Goal: Task Accomplishment & Management: Manage account settings

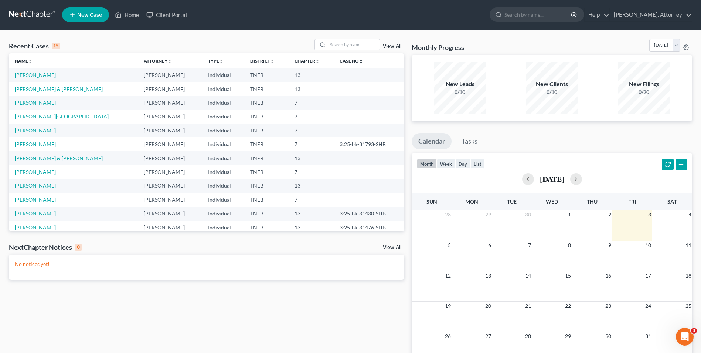
click at [32, 142] on link "[PERSON_NAME]" at bounding box center [35, 144] width 41 height 6
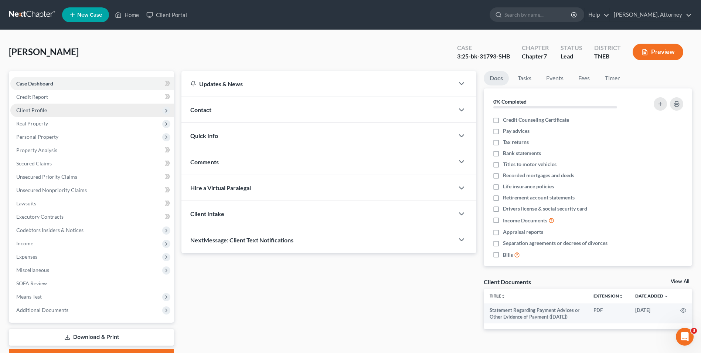
click at [24, 105] on span "Client Profile" at bounding box center [92, 109] width 164 height 13
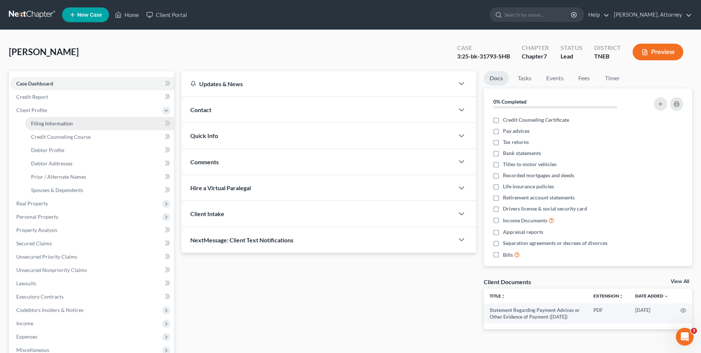
click at [40, 123] on span "Filing Information" at bounding box center [52, 123] width 42 height 6
select select "1"
select select "0"
select select "44"
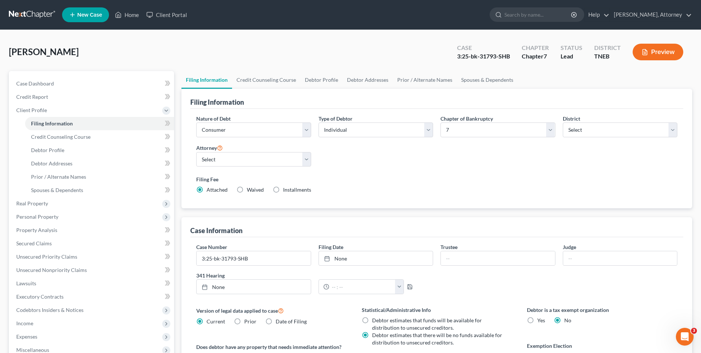
scroll to position [135, 0]
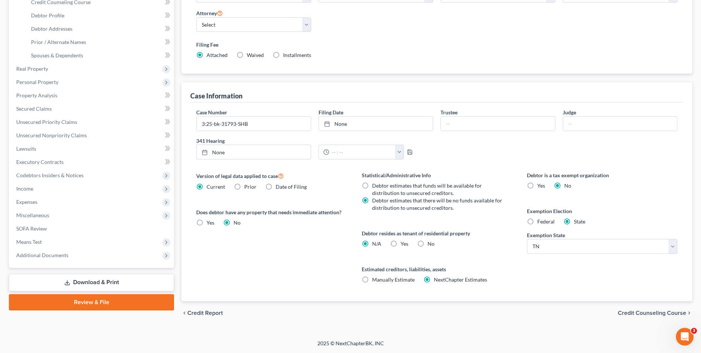
click at [120, 282] on link "Download & Print" at bounding box center [91, 281] width 165 height 17
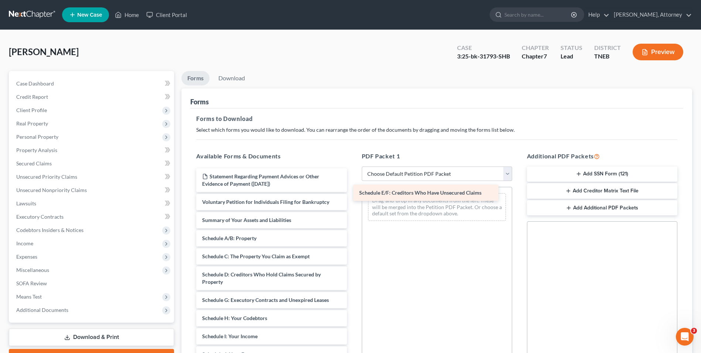
drag, startPoint x: 245, startPoint y: 303, endPoint x: 402, endPoint y: 196, distance: 190.2
click at [353, 196] on div "Schedule E/F: Creditors Who Have Unsecured Claims Statement Regarding Payment A…" at bounding box center [271, 352] width 162 height 368
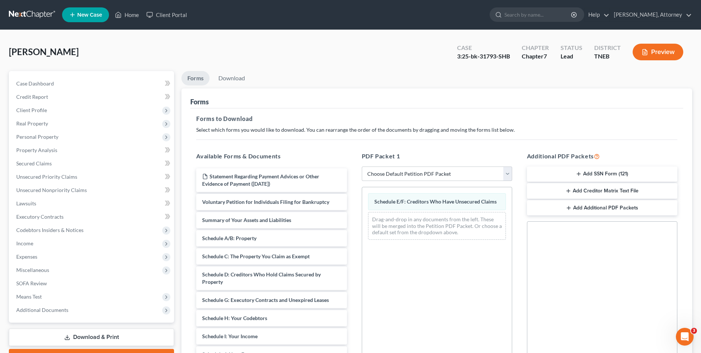
scroll to position [104, 0]
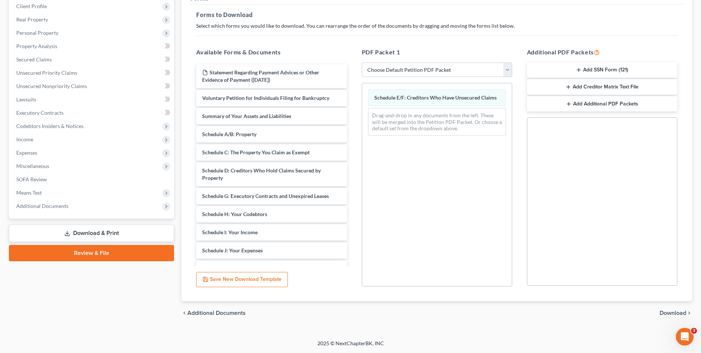
click at [673, 314] on span "Download" at bounding box center [673, 313] width 27 height 6
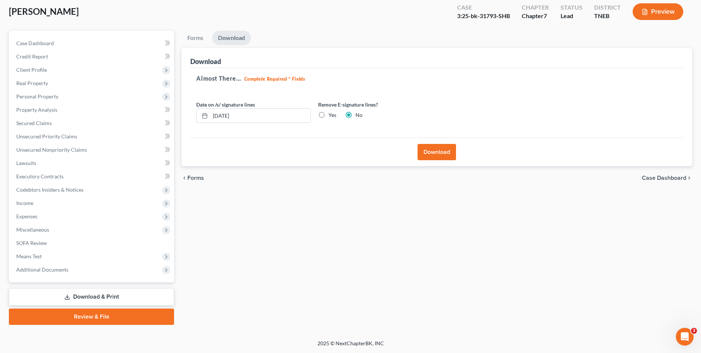
scroll to position [40, 0]
click at [430, 153] on button "Download" at bounding box center [437, 152] width 38 height 16
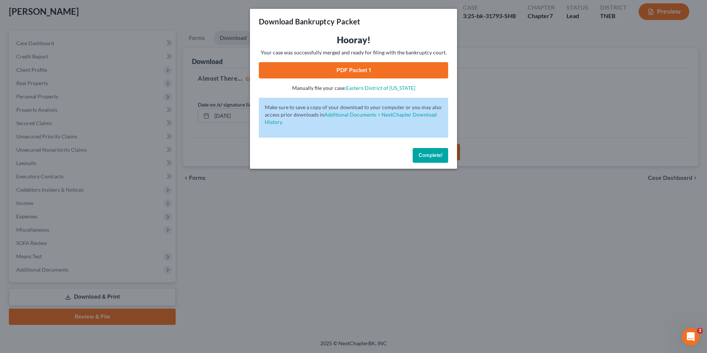
click at [373, 71] on link "PDF Packet 1" at bounding box center [353, 70] width 189 height 16
click at [431, 159] on button "Complete!" at bounding box center [429, 155] width 35 height 15
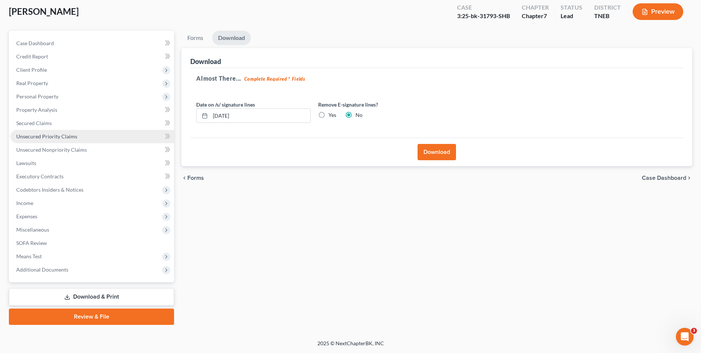
click at [34, 130] on link "Unsecured Priority Claims" at bounding box center [92, 136] width 164 height 13
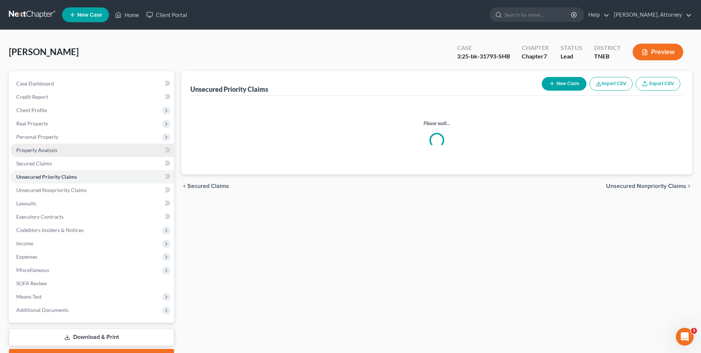
click at [35, 152] on span "Property Analysis" at bounding box center [36, 150] width 41 height 6
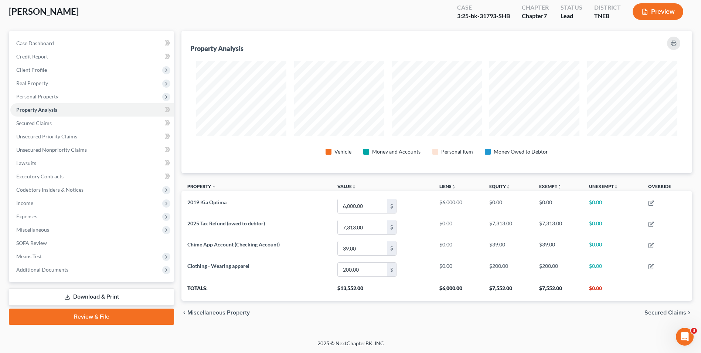
click at [125, 296] on link "Download & Print" at bounding box center [91, 296] width 165 height 17
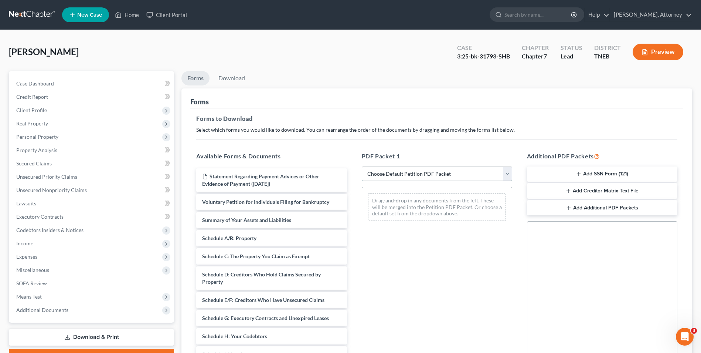
click at [453, 179] on select "Choose Default Petition PDF Packet Complete Bankruptcy Petition (all forms and …" at bounding box center [437, 173] width 150 height 15
select select "2"
click at [362, 166] on select "Choose Default Petition PDF Packet Complete Bankruptcy Petition (all forms and …" at bounding box center [437, 173] width 150 height 15
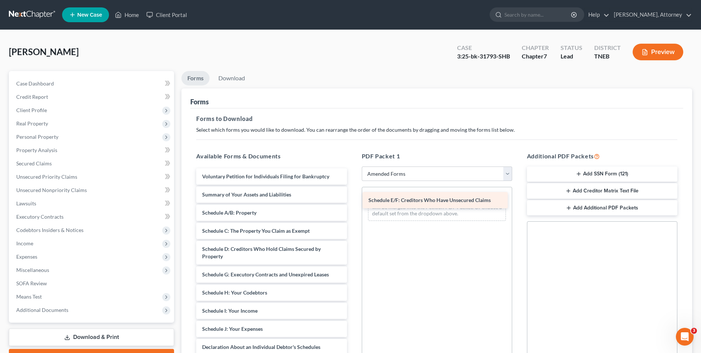
drag, startPoint x: 235, startPoint y: 271, endPoint x: 402, endPoint y: 197, distance: 182.2
click at [353, 197] on div "Schedule E/F: Creditors Who Have Unsecured Claims Voluntary Petition for Indivi…" at bounding box center [271, 339] width 162 height 343
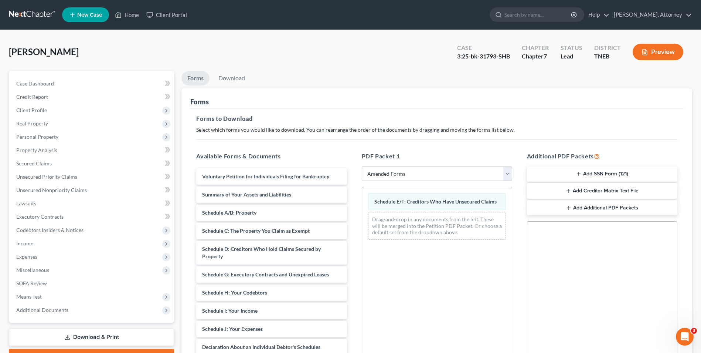
scroll to position [104, 0]
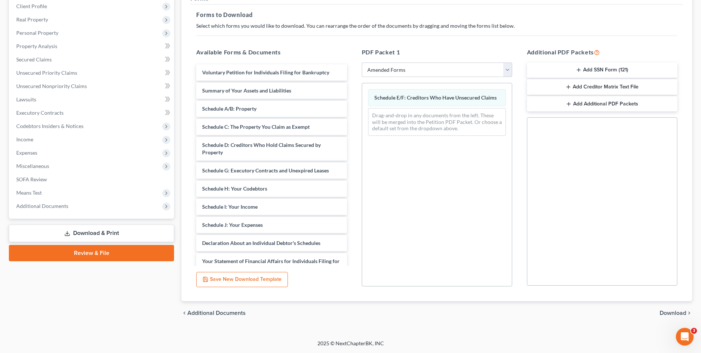
click at [670, 312] on span "Download" at bounding box center [673, 313] width 27 height 6
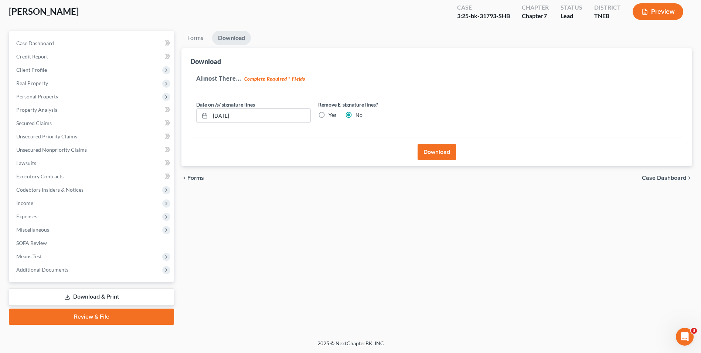
scroll to position [40, 0]
click at [429, 147] on button "Download" at bounding box center [437, 152] width 38 height 16
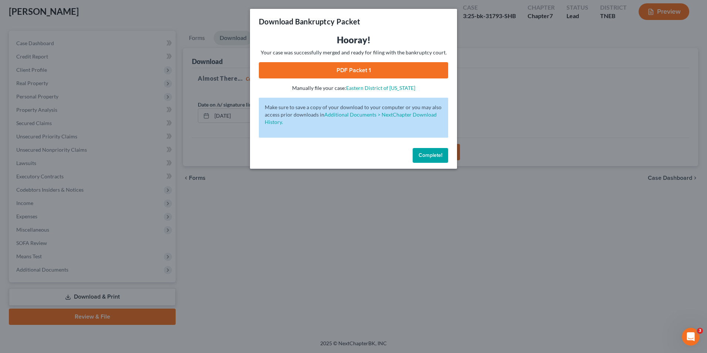
click at [391, 78] on link "PDF Packet 1" at bounding box center [353, 70] width 189 height 16
click at [431, 159] on button "Complete!" at bounding box center [429, 155] width 35 height 15
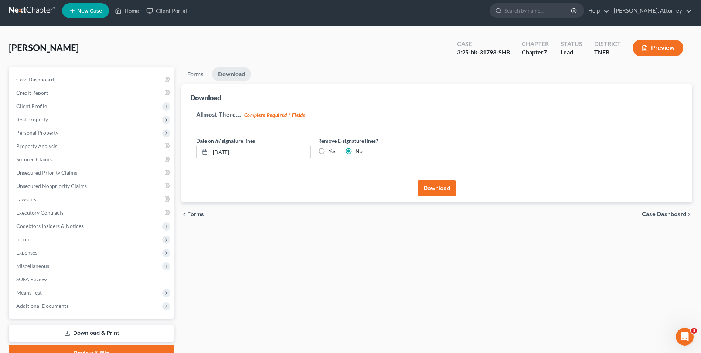
scroll to position [0, 0]
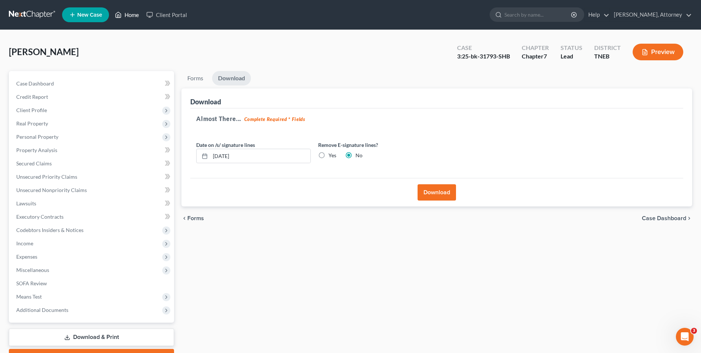
click at [135, 12] on link "Home" at bounding box center [126, 14] width 31 height 13
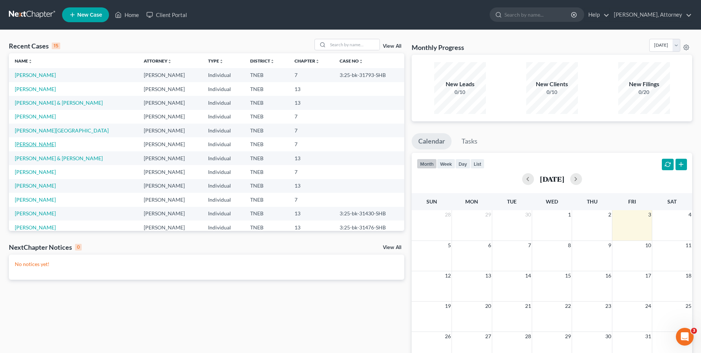
click at [38, 147] on link "[PERSON_NAME]" at bounding box center [35, 144] width 41 height 6
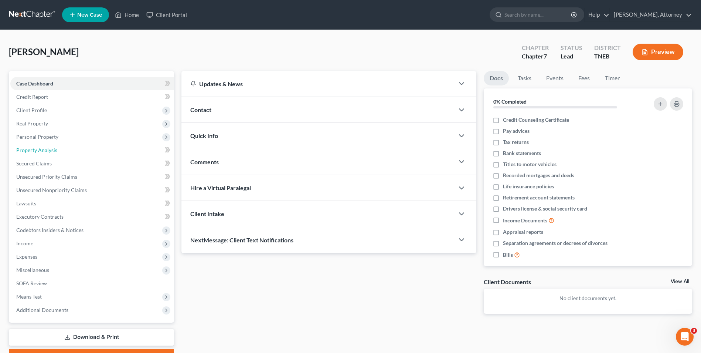
click at [38, 147] on span "Property Analysis" at bounding box center [36, 150] width 41 height 6
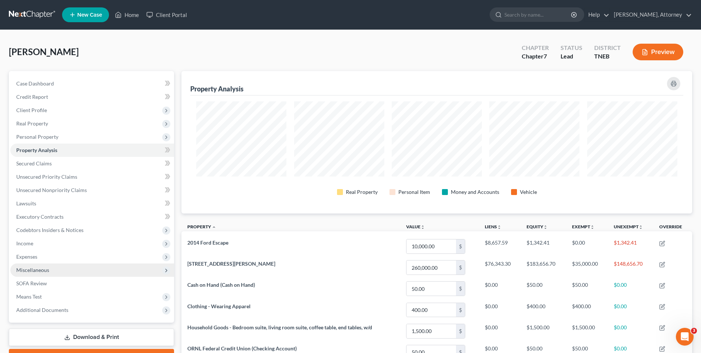
scroll to position [142, 511]
click at [35, 266] on span "Miscellaneous" at bounding box center [32, 269] width 33 height 6
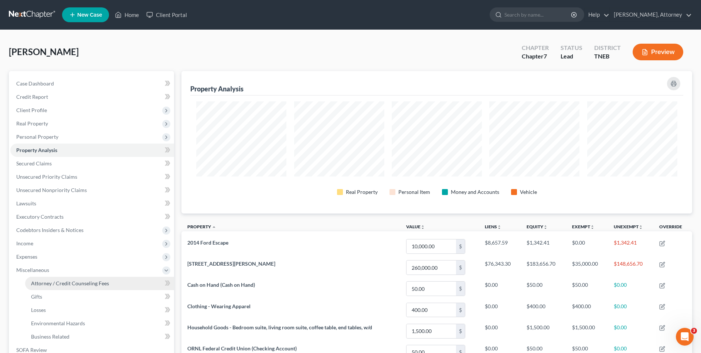
click at [50, 284] on span "Attorney / Credit Counseling Fees" at bounding box center [70, 283] width 78 height 6
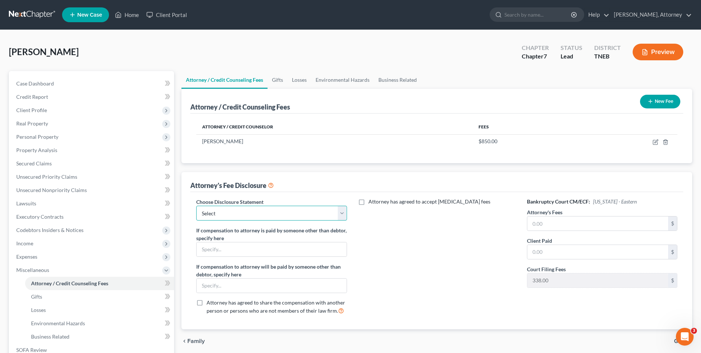
click at [231, 216] on select "Select Attorney Disclosure" at bounding box center [271, 212] width 150 height 15
select select "0"
click at [196, 205] on select "Select Attorney Disclosure" at bounding box center [271, 212] width 150 height 15
click at [554, 228] on input "text" at bounding box center [597, 223] width 141 height 14
type input "850.00"
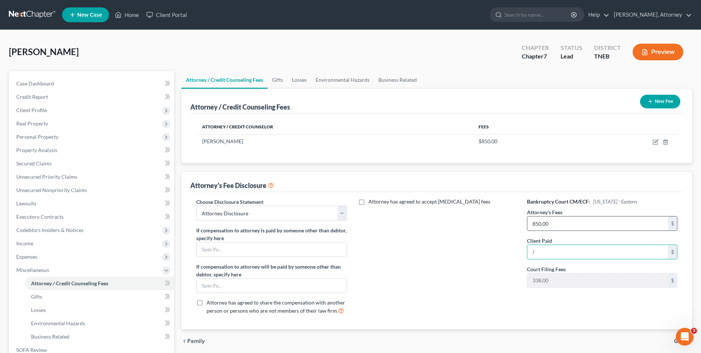
type input "0"
type input "850.00"
click at [35, 114] on span "Client Profile" at bounding box center [92, 109] width 164 height 13
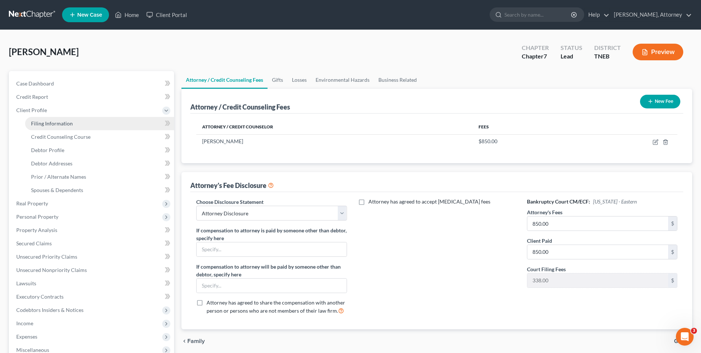
click at [39, 122] on span "Filing Information" at bounding box center [52, 123] width 42 height 6
select select "1"
select select "0"
select select "74"
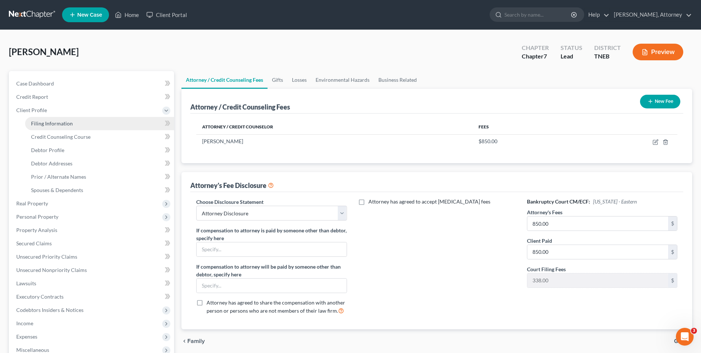
select select "0"
select select "44"
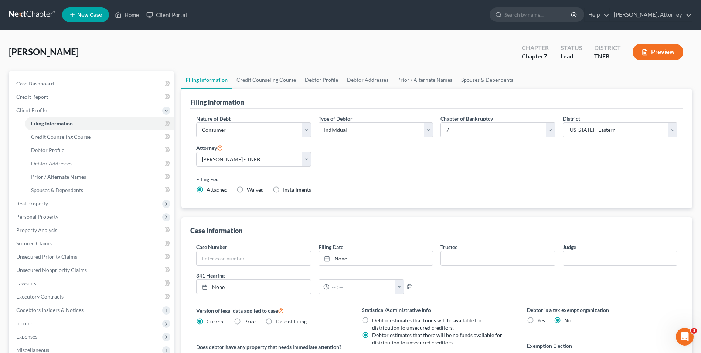
click at [283, 191] on label "Installments Installments" at bounding box center [297, 189] width 28 height 7
click at [286, 191] on input "Installments Installments" at bounding box center [288, 188] width 5 height 5
radio input "true"
radio input "false"
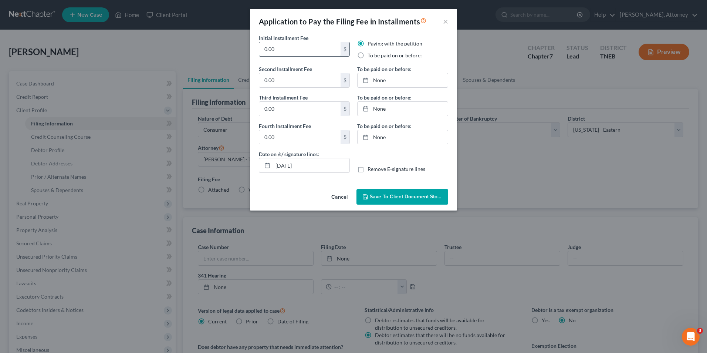
click at [298, 47] on input "0.00" at bounding box center [299, 49] width 81 height 14
type input "338.00"
click at [367, 57] on label "To be paid on or before:" at bounding box center [394, 55] width 54 height 7
click at [370, 57] on input "To be paid on or before:" at bounding box center [372, 54] width 5 height 5
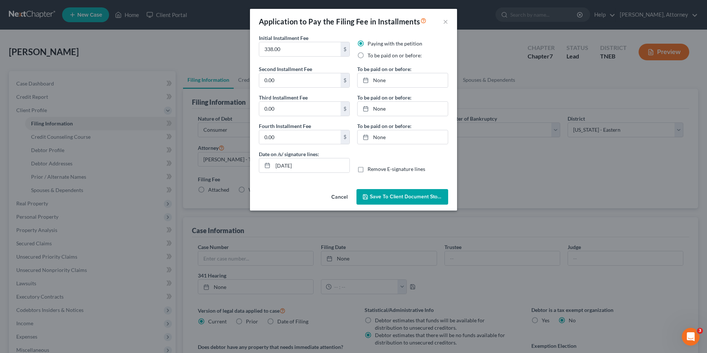
radio input "true"
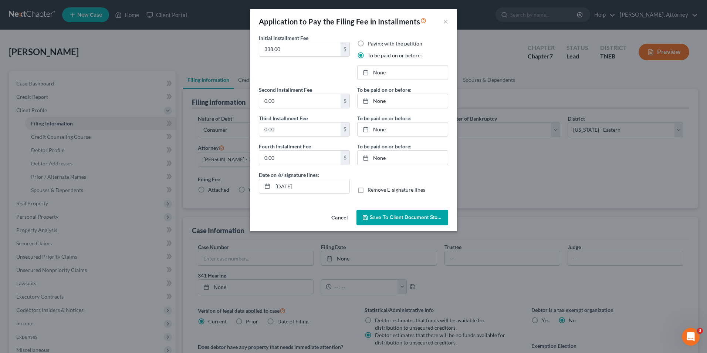
click at [394, 210] on button "Save to Client Document Storage" at bounding box center [402, 218] width 92 height 16
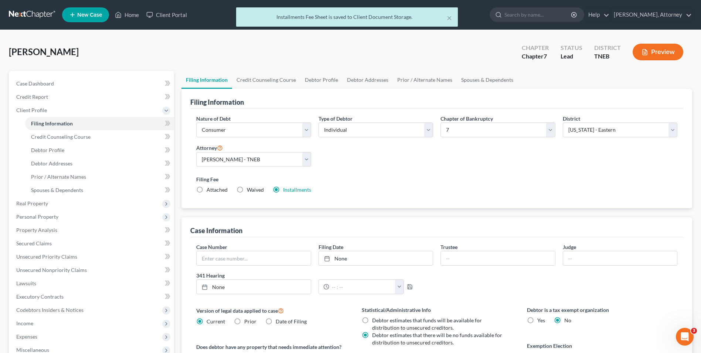
scroll to position [135, 0]
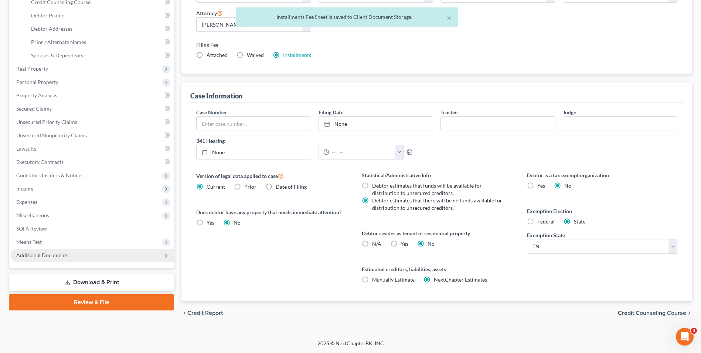
click at [47, 261] on span "Additional Documents" at bounding box center [92, 254] width 164 height 13
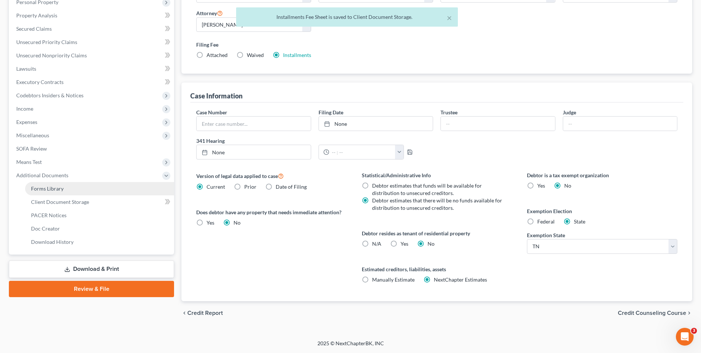
click at [48, 184] on link "Forms Library" at bounding box center [99, 188] width 149 height 13
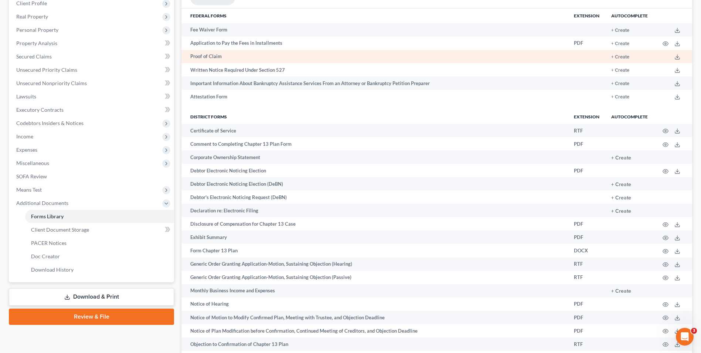
scroll to position [491, 0]
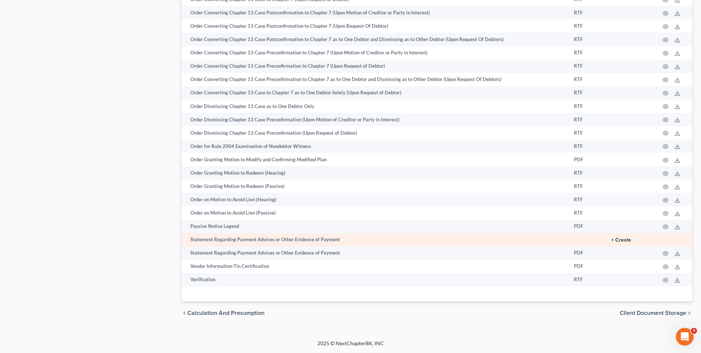
click at [625, 241] on button "+ Create" at bounding box center [621, 239] width 20 height 5
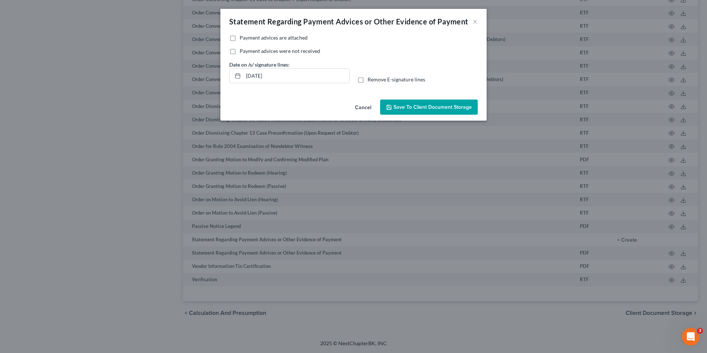
click at [239, 39] on label "Payment advices are attached" at bounding box center [273, 37] width 68 height 7
click at [242, 39] on input "Payment advices are attached" at bounding box center [244, 36] width 5 height 5
checkbox input "true"
click at [423, 106] on span "Save to Client Document Storage" at bounding box center [432, 107] width 78 height 6
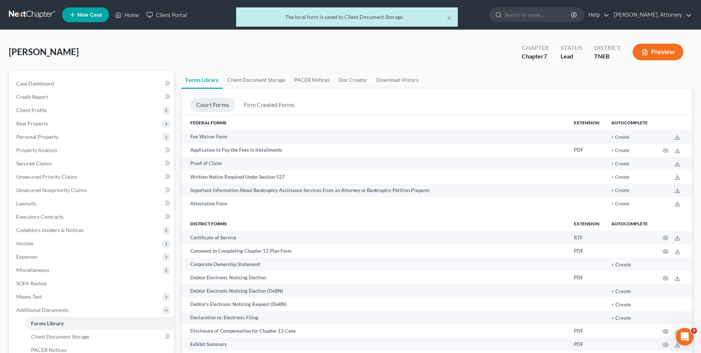
scroll to position [308, 0]
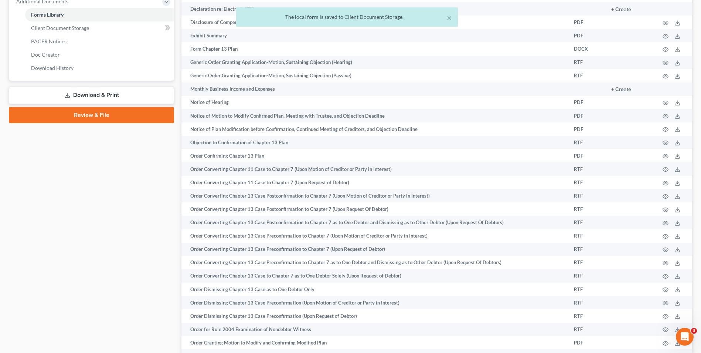
click at [102, 98] on link "Download & Print" at bounding box center [91, 94] width 165 height 17
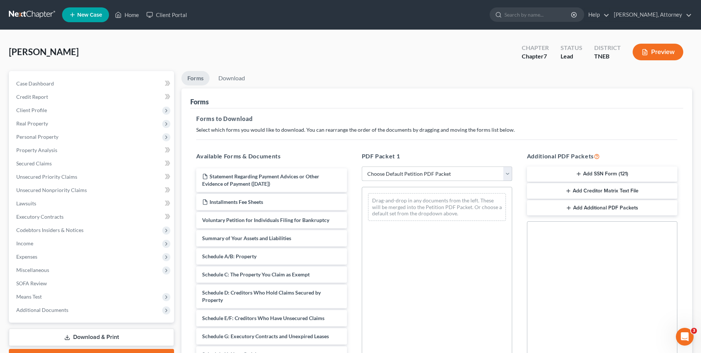
click at [455, 176] on select "Choose Default Petition PDF Packet Complete Bankruptcy Petition (all forms and …" at bounding box center [437, 173] width 150 height 15
select select "0"
click at [362, 166] on select "Choose Default Petition PDF Packet Complete Bankruptcy Petition (all forms and …" at bounding box center [437, 173] width 150 height 15
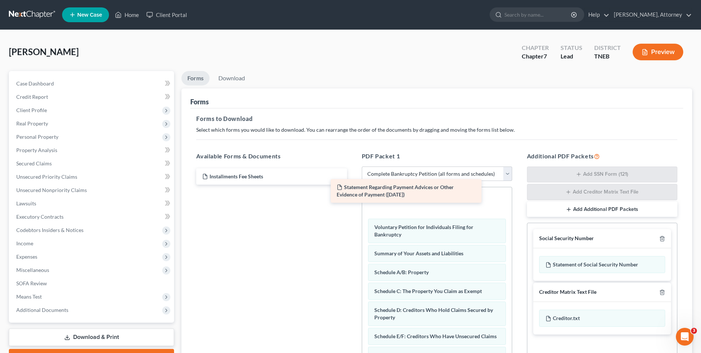
drag, startPoint x: 261, startPoint y: 181, endPoint x: 396, endPoint y: 192, distance: 136.1
click at [353, 184] on div "Statement Regarding Payment Advices or Other Evidence of Payment ([DATE]) State…" at bounding box center [271, 176] width 162 height 16
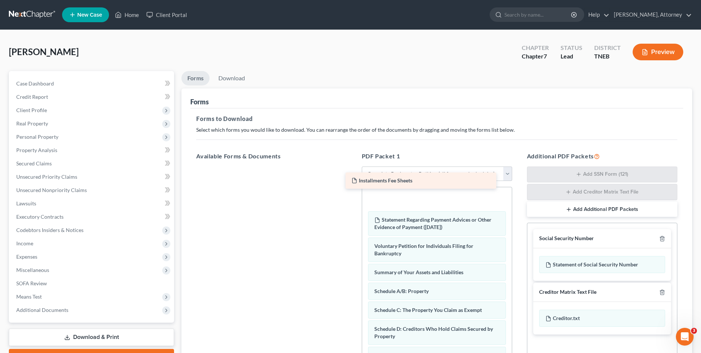
drag, startPoint x: 261, startPoint y: 178, endPoint x: 410, endPoint y: 182, distance: 149.4
click at [353, 166] on div "Installments Fee Sheets Installments Fee Sheets" at bounding box center [271, 166] width 162 height 0
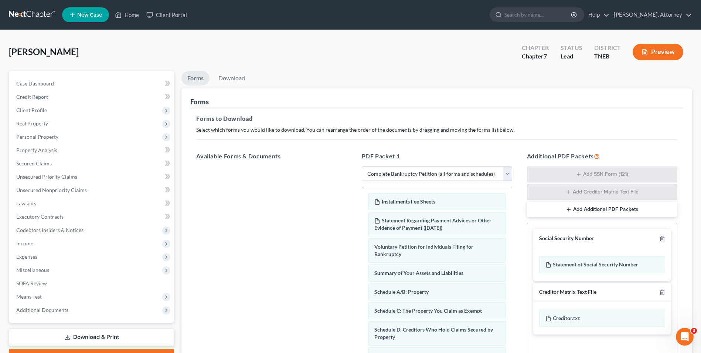
click at [517, 222] on div "PDF Packet 1 Choose Default Petition PDF Packet Complete Bankruptcy Petition (a…" at bounding box center [436, 271] width 165 height 251
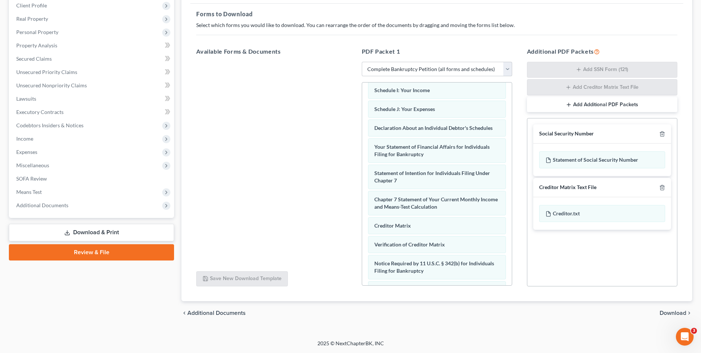
scroll to position [281, 0]
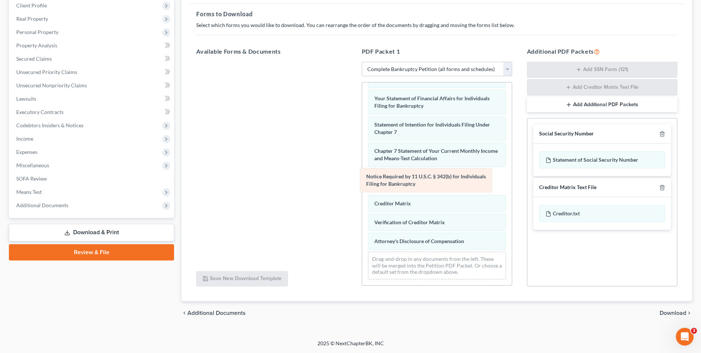
drag, startPoint x: 416, startPoint y: 218, endPoint x: 412, endPoint y: 182, distance: 35.8
click at [412, 182] on div "Notice Required by 11 U.S.C. § 342(b) for Individuals Filing for Bankruptcy Ins…" at bounding box center [437, 47] width 150 height 476
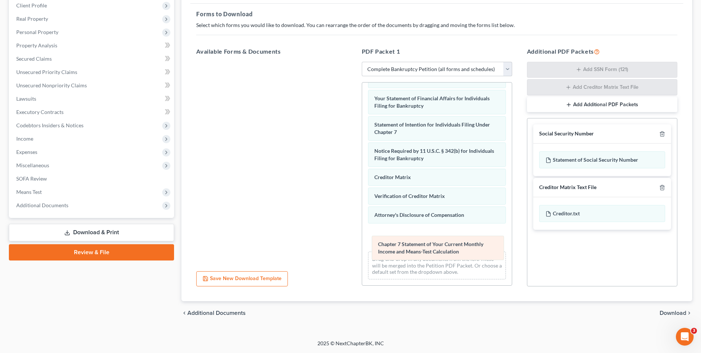
drag, startPoint x: 414, startPoint y: 160, endPoint x: 432, endPoint y: 132, distance: 33.3
click at [433, 135] on div "Chapter 7 Statement of Your Current Monthly Income and Means-Test Calculation I…" at bounding box center [437, 47] width 150 height 476
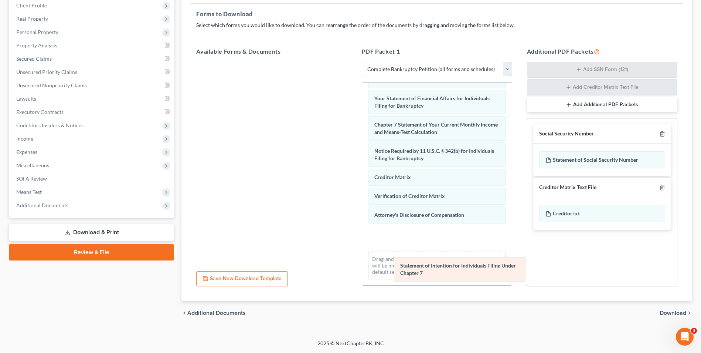
drag, startPoint x: 432, startPoint y: 132, endPoint x: 458, endPoint y: 273, distance: 143.2
click at [458, 273] on div "Statement of Intention for Individuals Filing Under Chapter 7 Installments Fee …" at bounding box center [437, 47] width 150 height 476
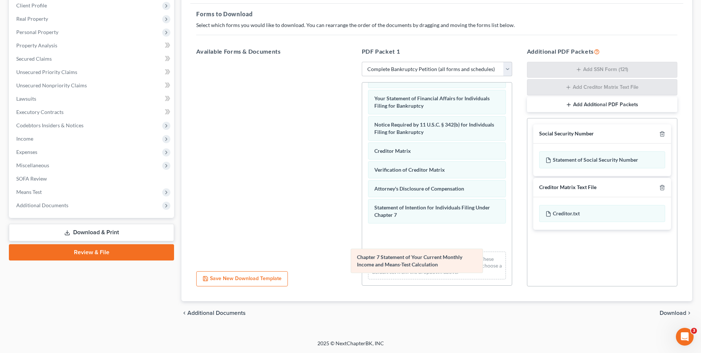
drag, startPoint x: 423, startPoint y: 131, endPoint x: 414, endPoint y: 266, distance: 135.5
click at [414, 266] on div "Chapter 7 Statement of Your Current Monthly Income and Means-Test Calculation I…" at bounding box center [437, 47] width 150 height 476
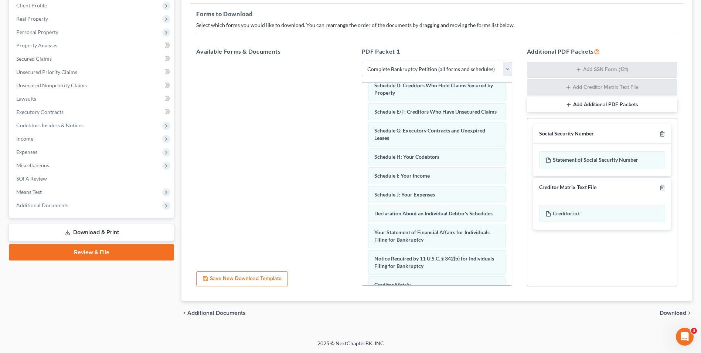
scroll to position [118, 0]
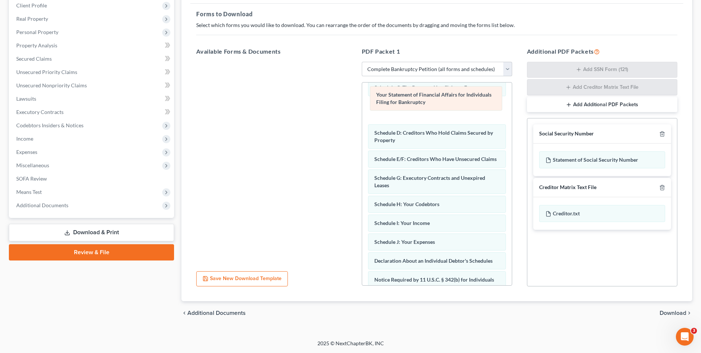
drag, startPoint x: 446, startPoint y: 273, endPoint x: 448, endPoint y: 108, distance: 166.0
click at [448, 108] on div "Your Statement of Financial Affairs for Individuals Filing for Bankruptcy Insta…" at bounding box center [437, 202] width 150 height 476
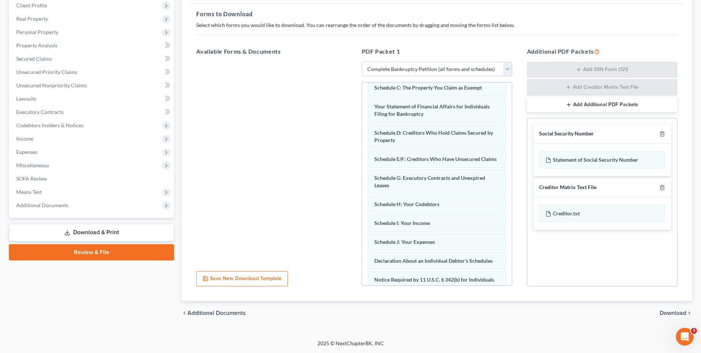
scroll to position [0, 0]
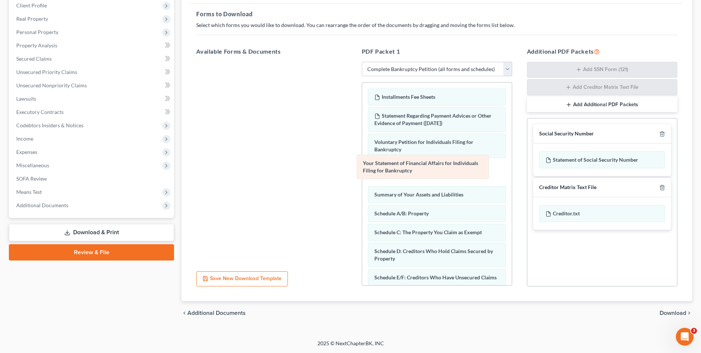
drag, startPoint x: 432, startPoint y: 227, endPoint x: 421, endPoint y: 166, distance: 62.0
click at [421, 166] on div "Your Statement of Financial Affairs for Individuals Filing for Bankruptcy Insta…" at bounding box center [437, 320] width 150 height 476
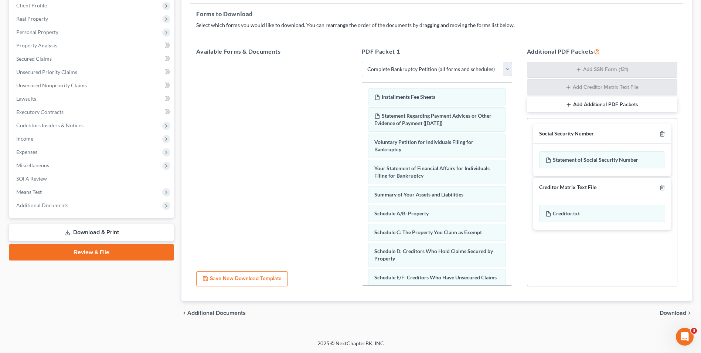
click at [672, 312] on span "Download" at bounding box center [673, 313] width 27 height 6
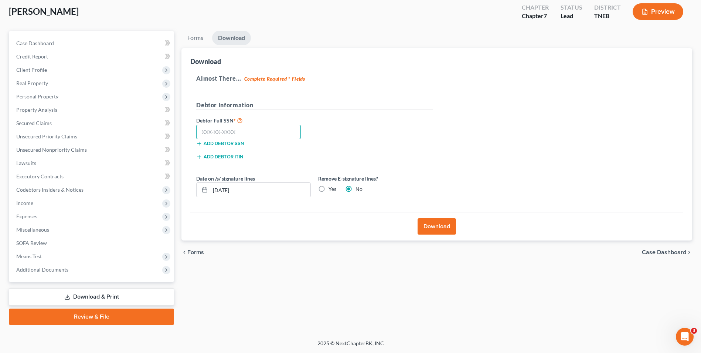
click at [233, 132] on input "text" at bounding box center [248, 132] width 105 height 15
type input "413-39-0934"
click at [429, 231] on button "Download" at bounding box center [437, 226] width 38 height 16
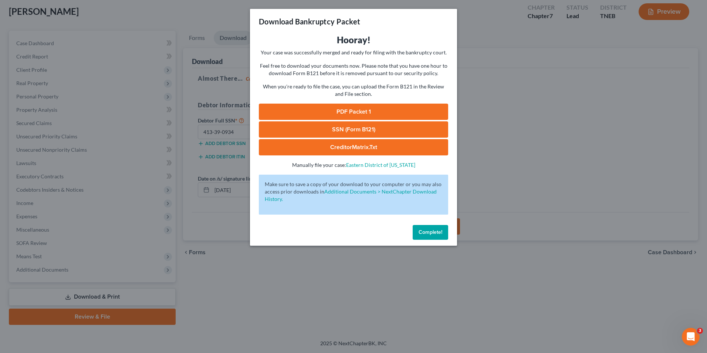
click at [349, 110] on link "PDF Packet 1" at bounding box center [353, 111] width 189 height 16
click at [351, 130] on link "SSN (Form B121)" at bounding box center [353, 129] width 189 height 16
click at [345, 151] on link "CreditorMatrix.txt" at bounding box center [353, 147] width 189 height 16
